Goal: Information Seeking & Learning: Learn about a topic

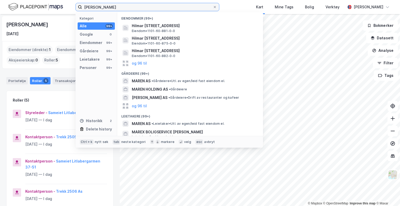
click at [120, 7] on input "[PERSON_NAME]" at bounding box center [147, 7] width 131 height 8
drag, startPoint x: 139, startPoint y: 6, endPoint x: 51, endPoint y: 15, distance: 88.9
click at [51, 15] on div "[PERSON_NAME] Kategori Alle 99+ Google 0 Eiendommer 99+ Gårdeiere 99+ Leietaker…" at bounding box center [200, 103] width 400 height 206
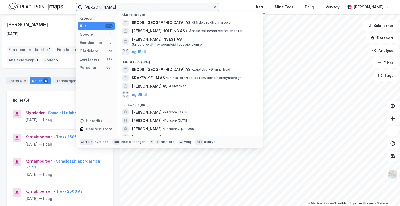
scroll to position [52, 0]
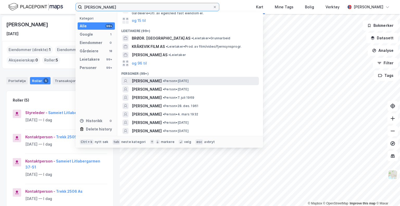
type input "[PERSON_NAME]"
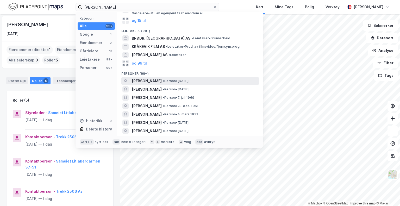
click at [162, 82] on span "[PERSON_NAME]" at bounding box center [147, 81] width 30 height 6
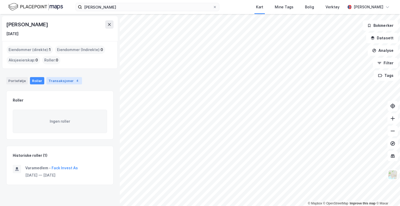
click at [75, 79] on div "4" at bounding box center [77, 80] width 5 height 5
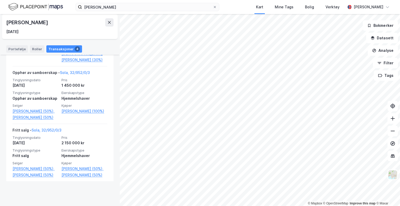
scroll to position [247, 0]
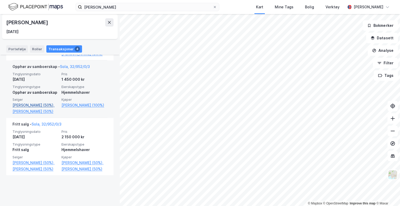
click at [16, 106] on link "[PERSON_NAME] (50%)," at bounding box center [35, 105] width 46 height 6
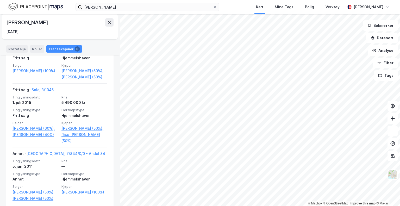
scroll to position [177, 0]
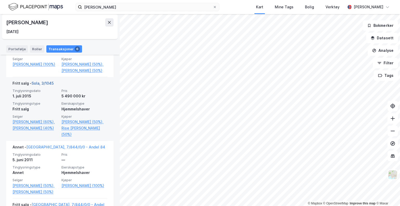
click at [48, 81] on link "Sola, 3/1045" at bounding box center [42, 83] width 22 height 4
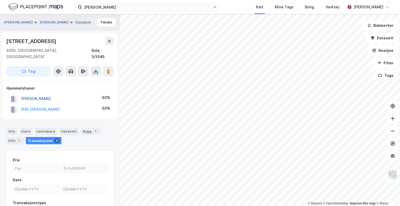
click at [0, 0] on button "[PERSON_NAME]" at bounding box center [0, 0] width 0 height 0
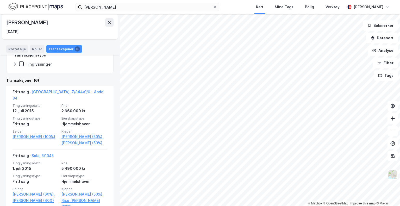
scroll to position [130, 0]
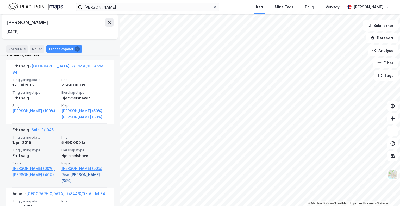
click at [80, 175] on link "Rise [PERSON_NAME] (50%)" at bounding box center [84, 178] width 46 height 12
